Goal: Task Accomplishment & Management: Use online tool/utility

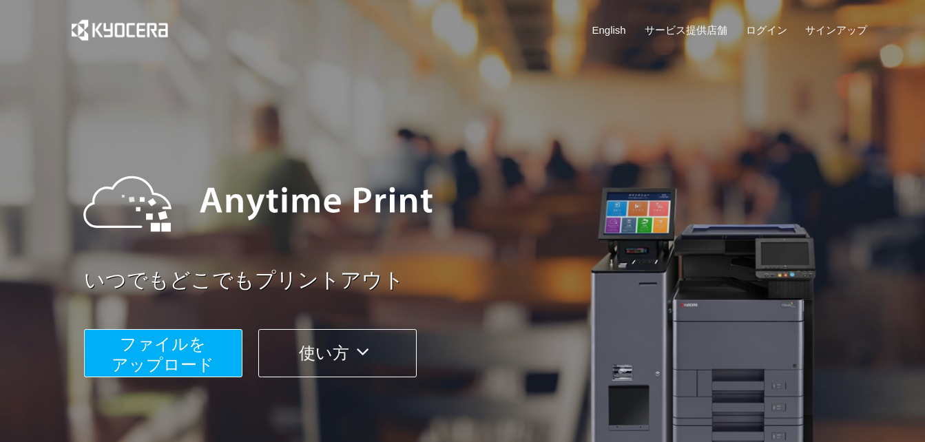
click at [195, 355] on span "ファイルを ​​アップロード" at bounding box center [163, 354] width 103 height 39
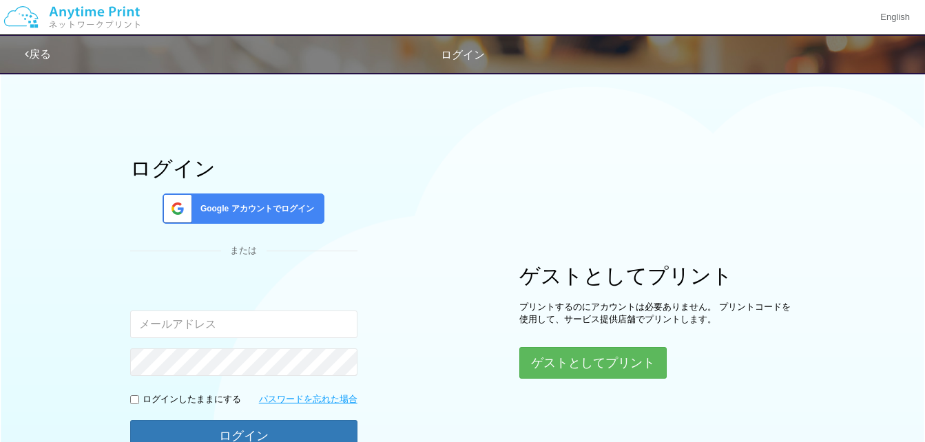
type input "[EMAIL_ADDRESS][DOMAIN_NAME]"
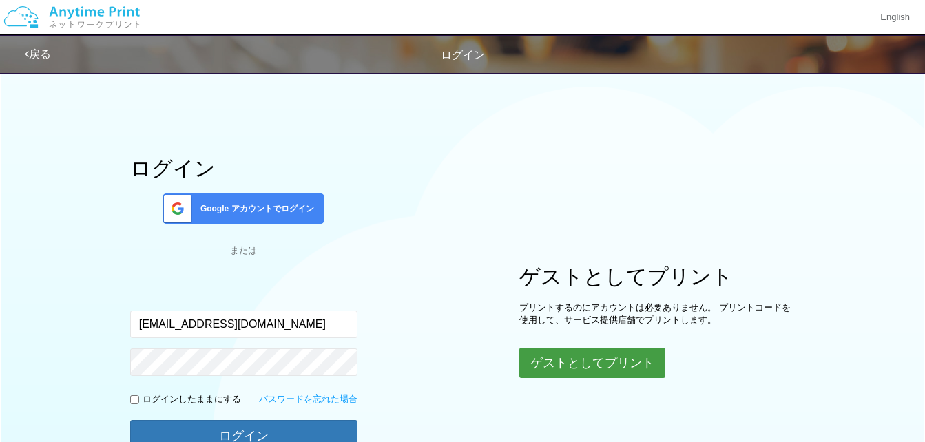
click at [622, 362] on button "ゲストとしてプリント" at bounding box center [592, 363] width 146 height 30
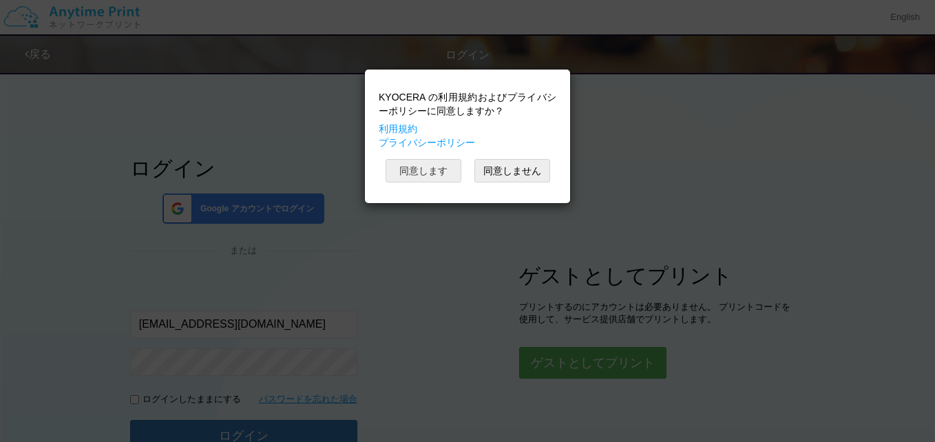
click at [443, 165] on button "同意します" at bounding box center [424, 170] width 76 height 23
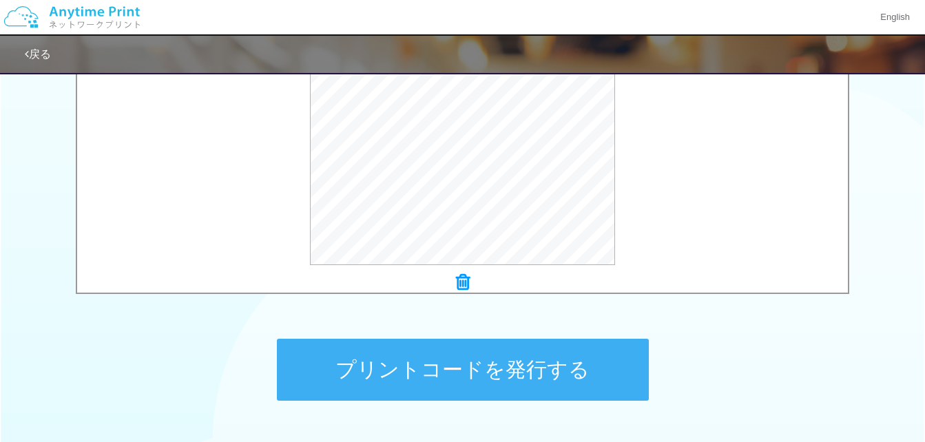
scroll to position [605, 0]
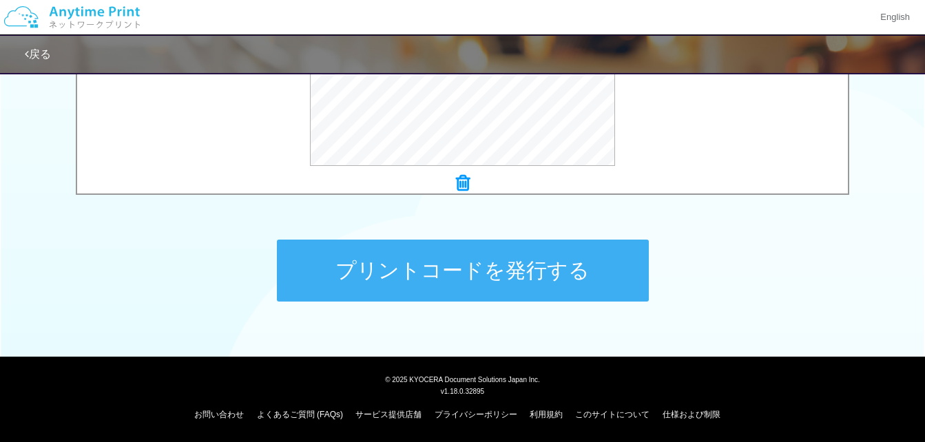
click at [568, 267] on button "プリントコードを発行する" at bounding box center [463, 271] width 372 height 62
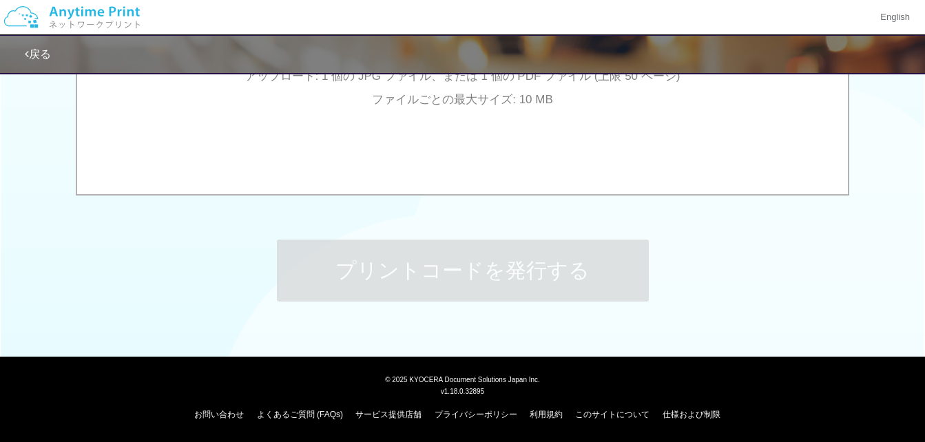
scroll to position [0, 0]
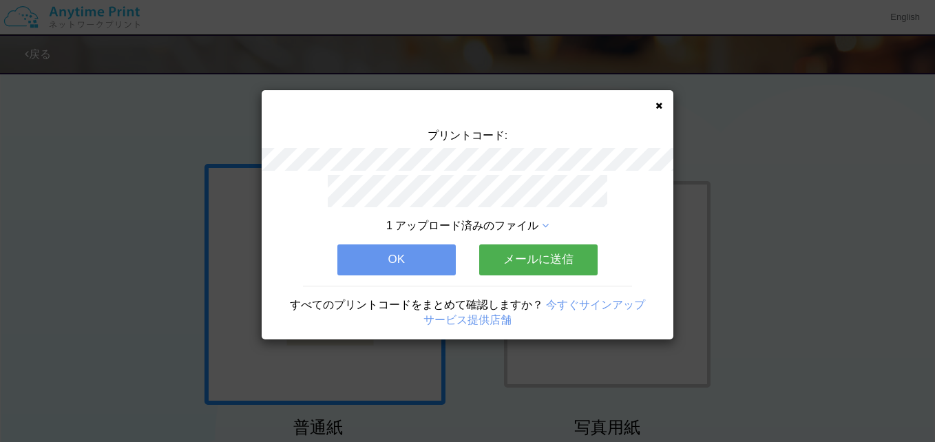
click at [559, 257] on button "メールに送信" at bounding box center [538, 260] width 118 height 30
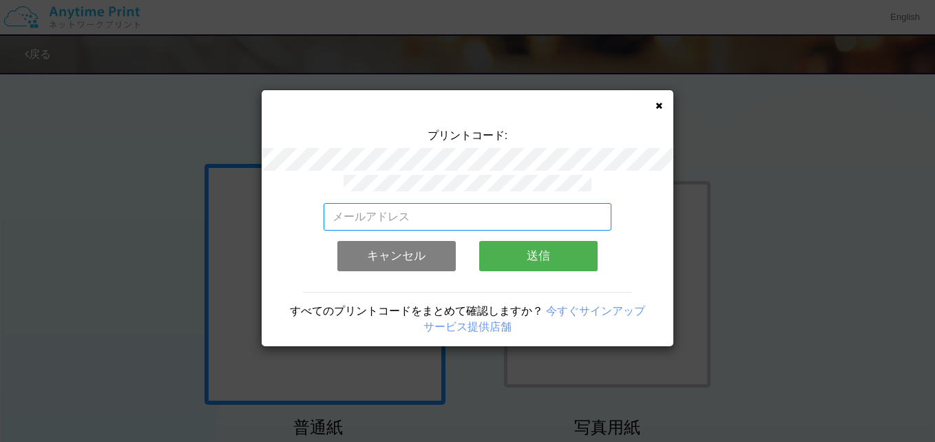
click at [431, 212] on input "email" at bounding box center [468, 217] width 289 height 28
type input "[EMAIL_ADDRESS][DOMAIN_NAME]"
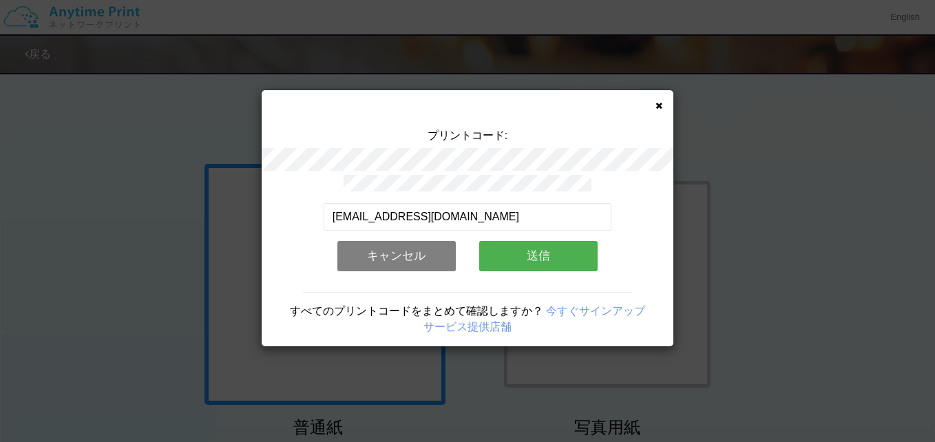
click at [559, 250] on button "送信" at bounding box center [538, 256] width 118 height 30
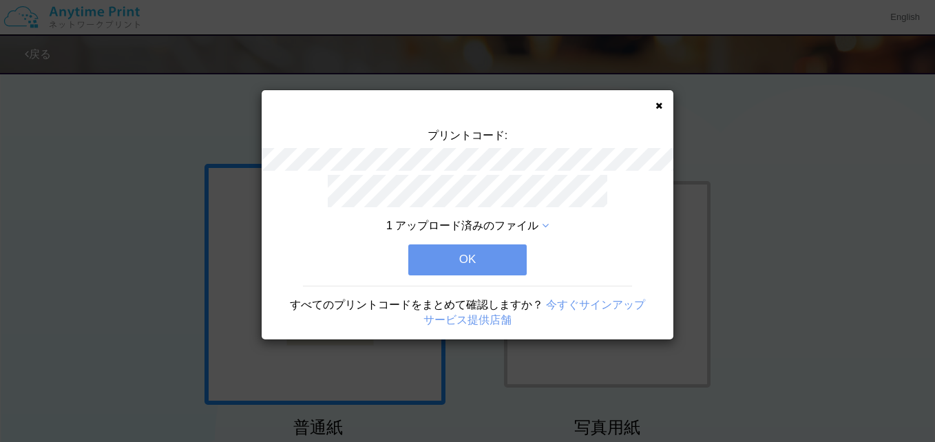
click at [514, 253] on button "OK" at bounding box center [467, 260] width 118 height 30
